Goal: Transaction & Acquisition: Purchase product/service

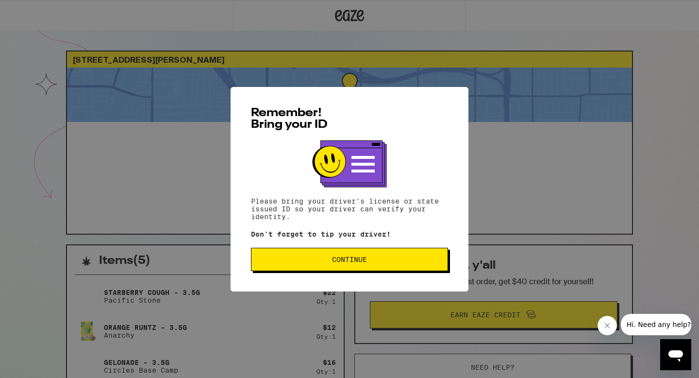
click at [283, 255] on button "Continue" at bounding box center [349, 259] width 197 height 23
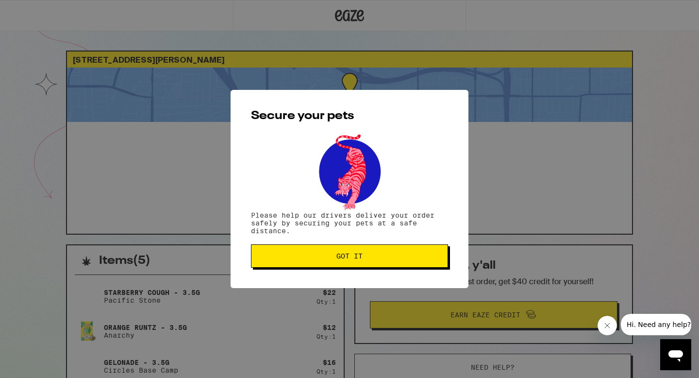
click at [284, 255] on span "Got it" at bounding box center [349, 255] width 181 height 7
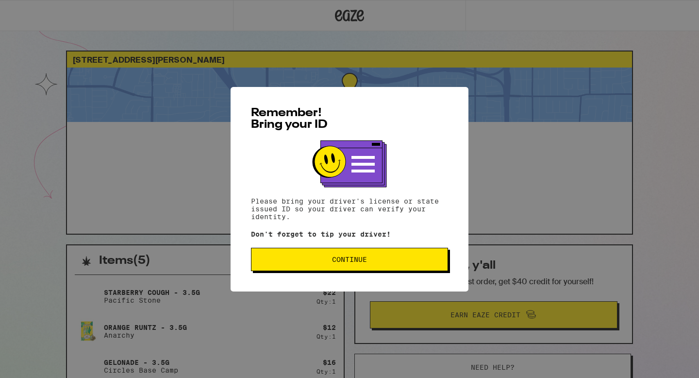
click at [349, 271] on button "Continue" at bounding box center [349, 259] width 197 height 23
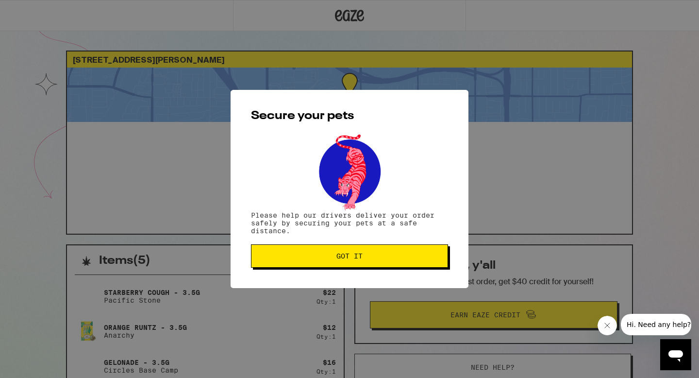
click at [349, 259] on span "Got it" at bounding box center [349, 255] width 26 height 7
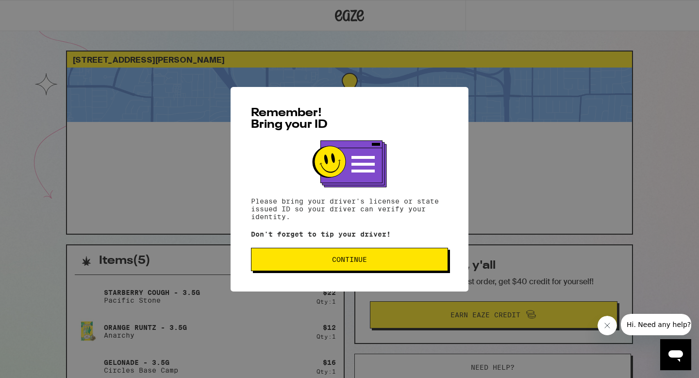
click at [335, 256] on button "Continue" at bounding box center [349, 259] width 197 height 23
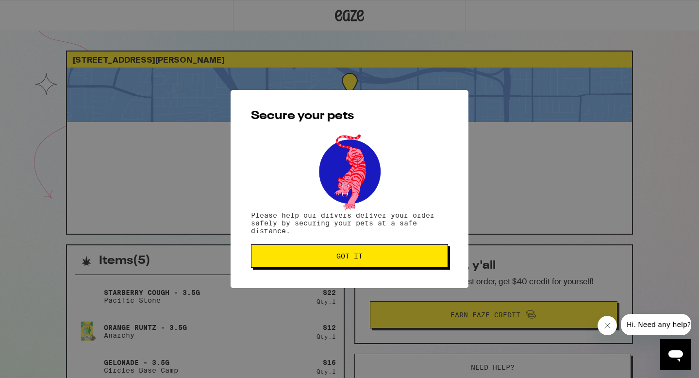
click at [335, 256] on span "Got it" at bounding box center [349, 255] width 181 height 7
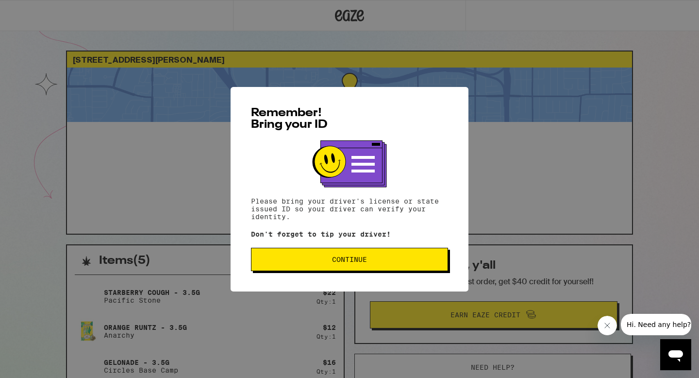
click at [355, 260] on span "Continue" at bounding box center [349, 259] width 35 height 7
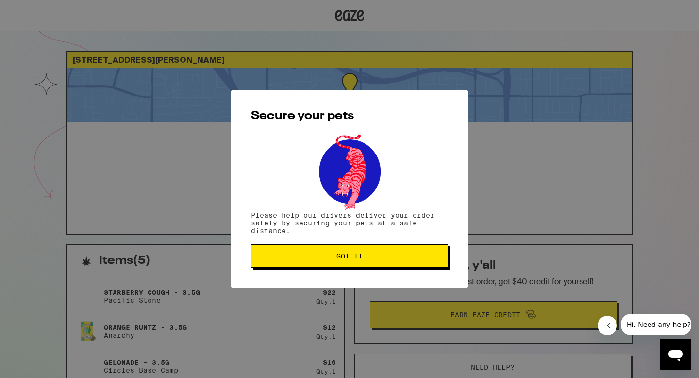
click at [355, 259] on span "Got it" at bounding box center [349, 255] width 26 height 7
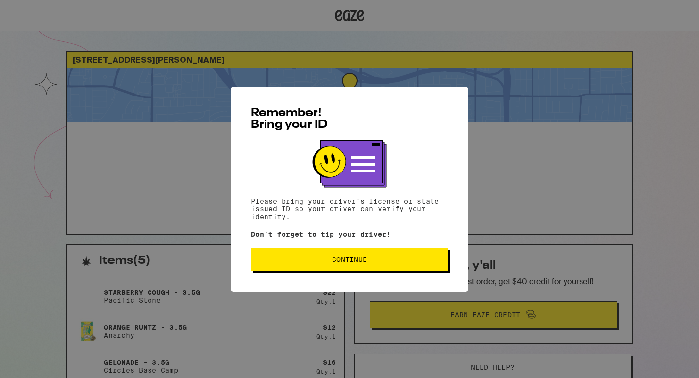
click at [321, 269] on button "Continue" at bounding box center [349, 259] width 197 height 23
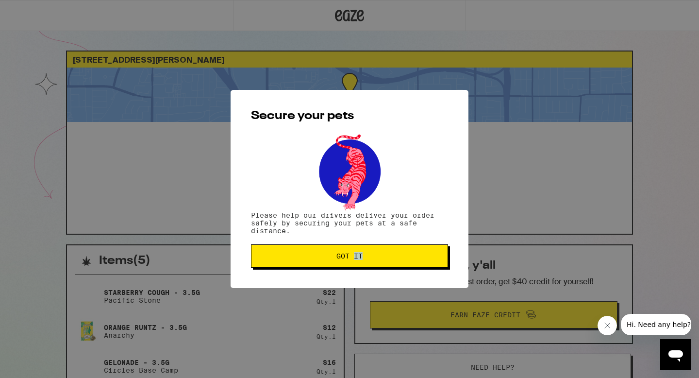
click at [321, 269] on div "Secure your pets Please help our drivers deliver your order safely by securing …" at bounding box center [350, 189] width 238 height 198
click at [321, 258] on span "Got it" at bounding box center [349, 255] width 181 height 7
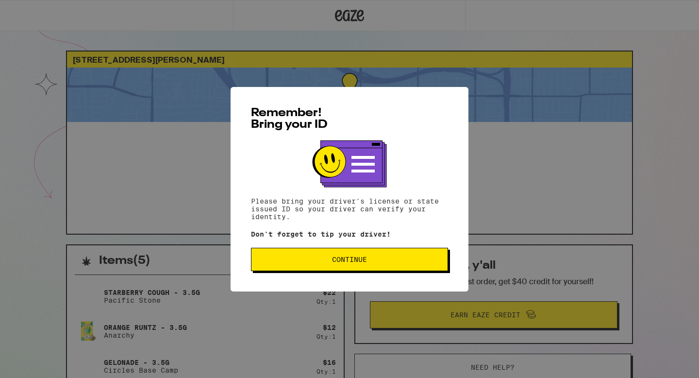
click at [371, 262] on span "Continue" at bounding box center [349, 259] width 181 height 7
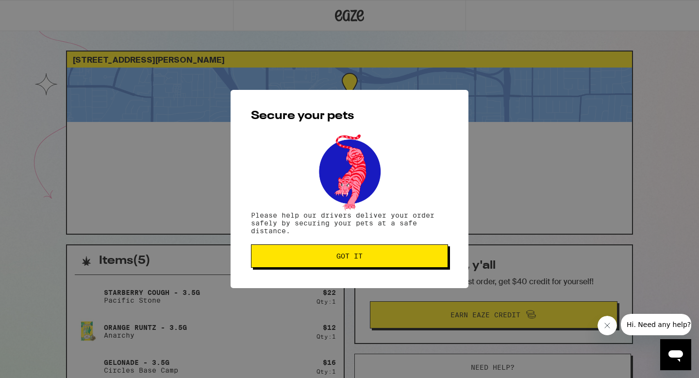
click at [371, 263] on button "Got it" at bounding box center [349, 255] width 197 height 23
